Goal: Information Seeking & Learning: Learn about a topic

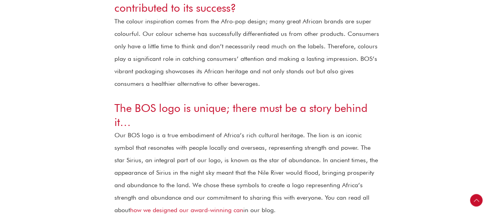
scroll to position [1070, 0]
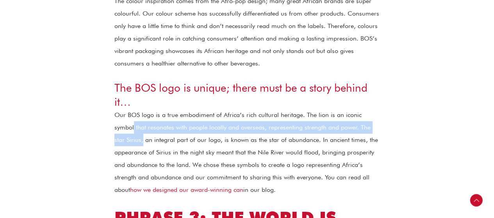
drag, startPoint x: 489, startPoint y: 83, endPoint x: 487, endPoint y: 88, distance: 5.7
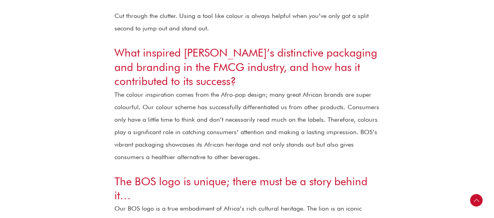
scroll to position [961, 0]
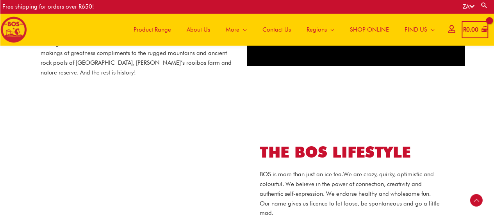
scroll to position [458, 0]
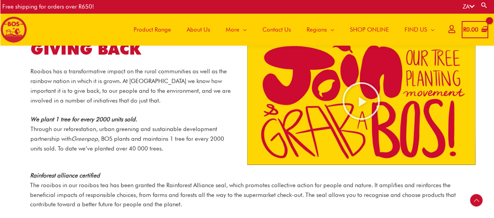
scroll to position [811, 0]
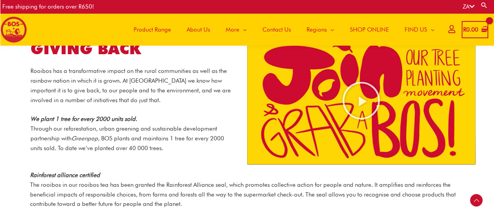
click at [222, 157] on div "GIVING BACK Rooibos has a transformative impact on the rural communities as wel…" at bounding box center [133, 100] width 228 height 147
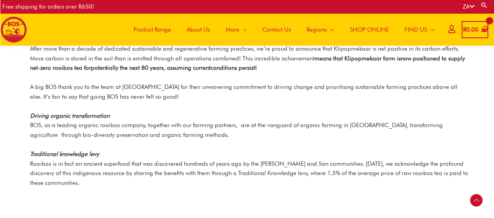
scroll to position [996, 0]
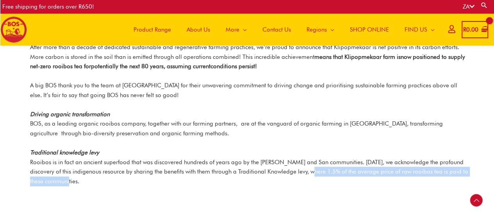
drag, startPoint x: 300, startPoint y: 162, endPoint x: 418, endPoint y: 168, distance: 118.0
click at [418, 168] on p "Traditional knowledge levy Rooibos is in fact an ancient superfood that was dis…" at bounding box center [249, 167] width 438 height 39
copy p "1.5% of the average price of raw rooibos tea is paid to these communities."
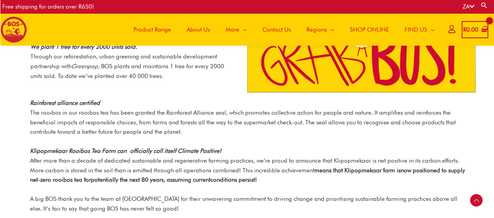
scroll to position [883, 0]
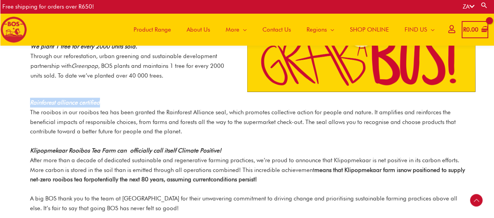
drag, startPoint x: 31, startPoint y: 93, endPoint x: 100, endPoint y: 98, distance: 68.9
click at [100, 98] on p "Rainforest alliance certified The rooibos in our rooibos tea has been granted t…" at bounding box center [249, 117] width 438 height 39
click at [169, 147] on em "Klipopmekaar Rooibos Tea Farm can officially call itself Climate Positive!" at bounding box center [125, 150] width 191 height 7
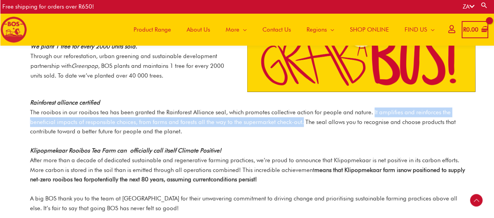
drag, startPoint x: 370, startPoint y: 103, endPoint x: 301, endPoint y: 113, distance: 69.9
click at [301, 113] on p "Rainforest alliance certified The rooibos in our rooibos tea has been granted t…" at bounding box center [249, 117] width 438 height 39
copy p "It amplifies and reinforces the beneficial impacts of responsible choices, from…"
